Goal: Find specific page/section: Find specific page/section

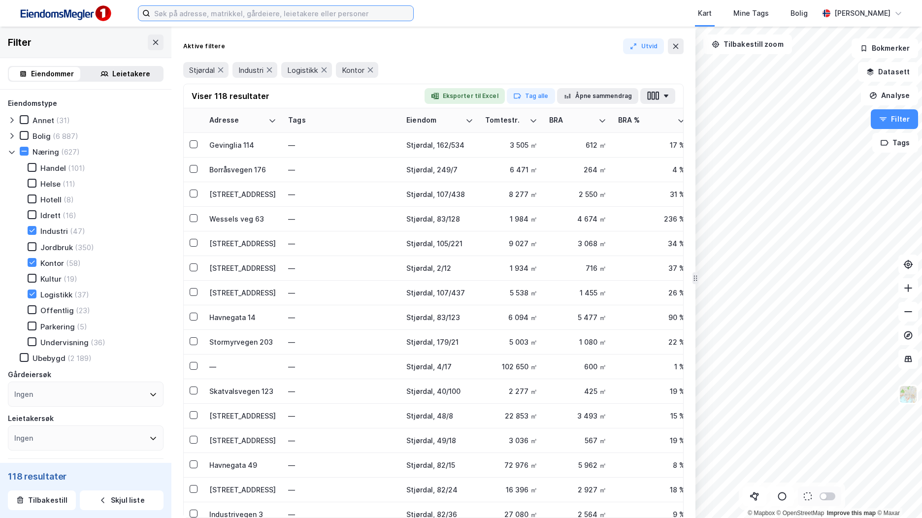
click at [230, 15] on input at bounding box center [281, 13] width 263 height 15
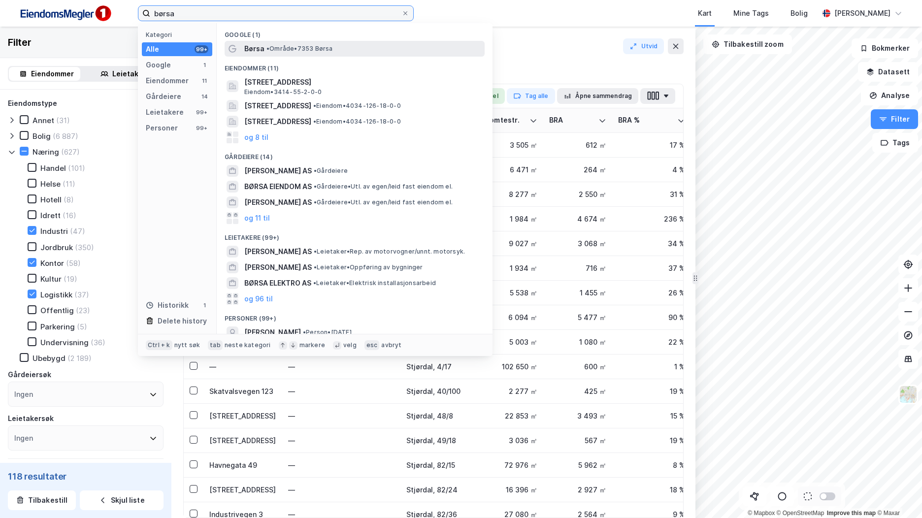
type input "børsa"
click at [261, 48] on span "Børsa" at bounding box center [254, 49] width 20 height 12
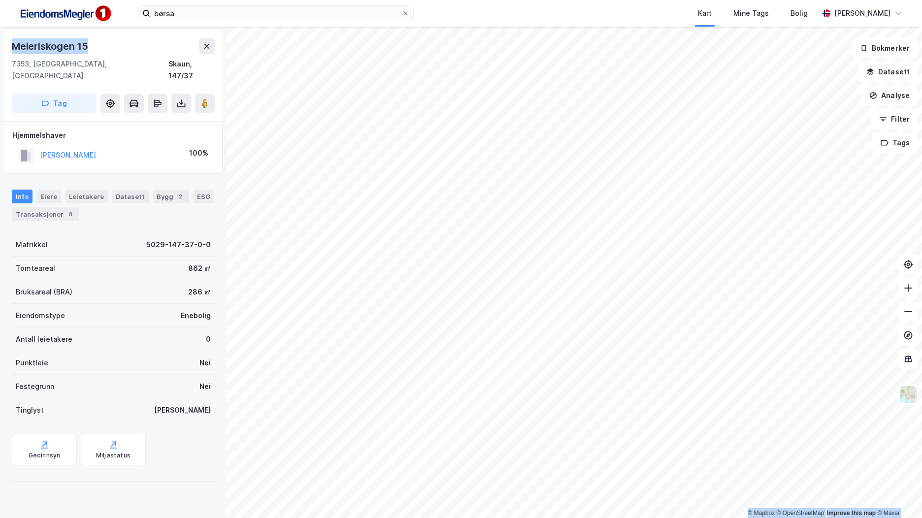
drag, startPoint x: 96, startPoint y: 45, endPoint x: -2, endPoint y: 39, distance: 98.2
click at [0, 39] on html "børsa Kart Mine Tags Bolig [PERSON_NAME] © Mapbox © OpenStreetMap Improve this …" at bounding box center [461, 259] width 922 height 518
drag, startPoint x: -2, startPoint y: 39, endPoint x: 99, endPoint y: 49, distance: 101.5
click at [99, 49] on div "Meieriskogen 15" at bounding box center [113, 46] width 203 height 16
drag, startPoint x: 93, startPoint y: 44, endPoint x: 6, endPoint y: 42, distance: 86.2
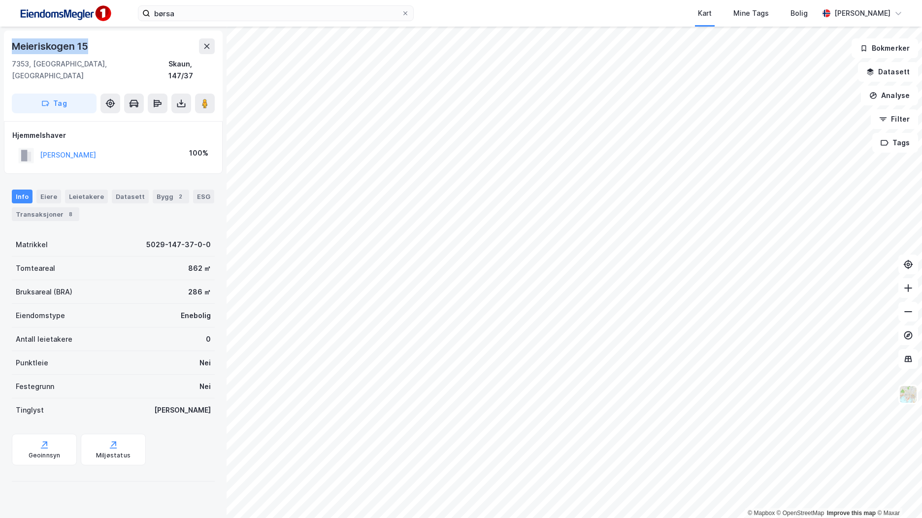
click at [6, 42] on div "[STREET_ADDRESS]" at bounding box center [113, 76] width 219 height 91
copy div "Meieriskogen 15"
